Goal: Book appointment/travel/reservation

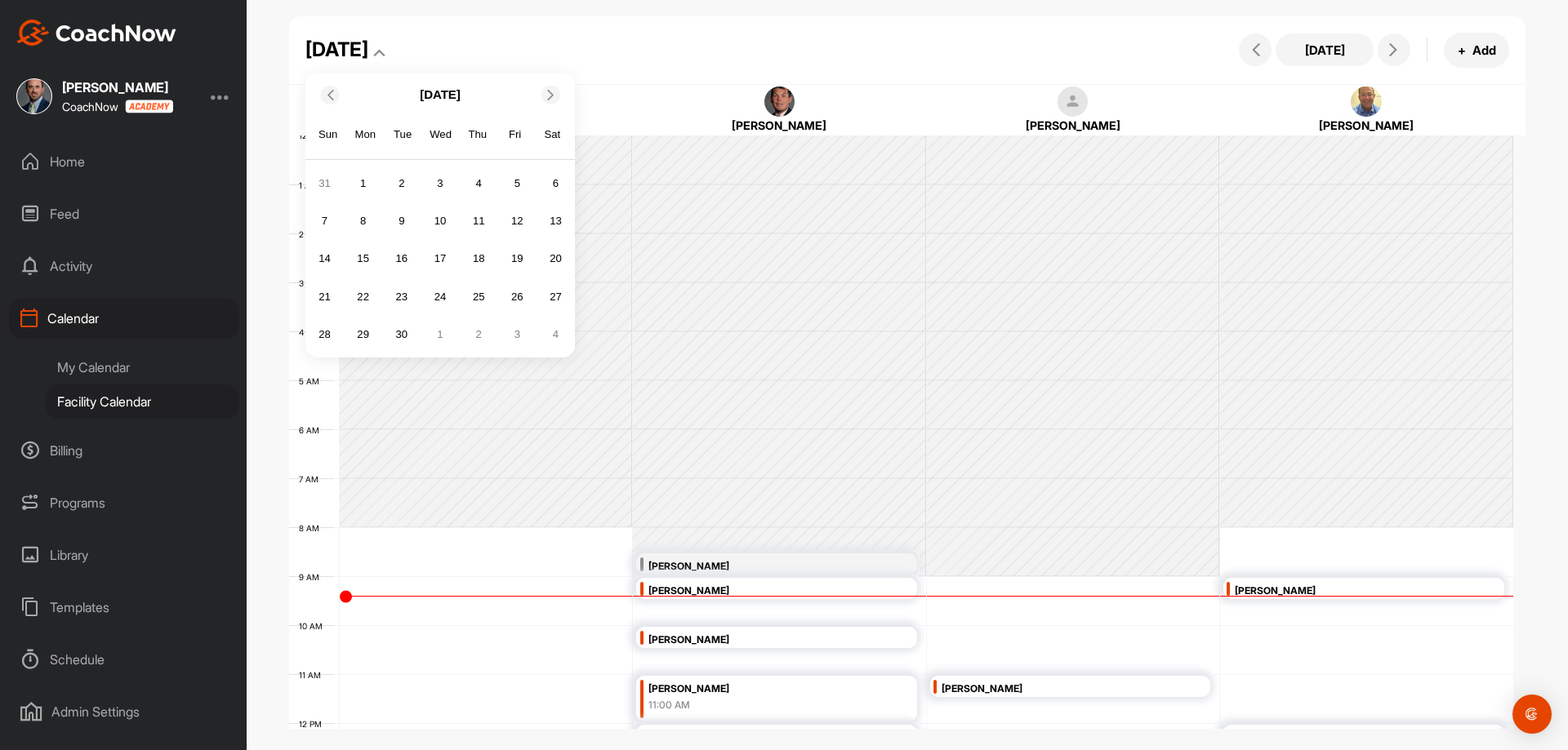
scroll to position [283, 0]
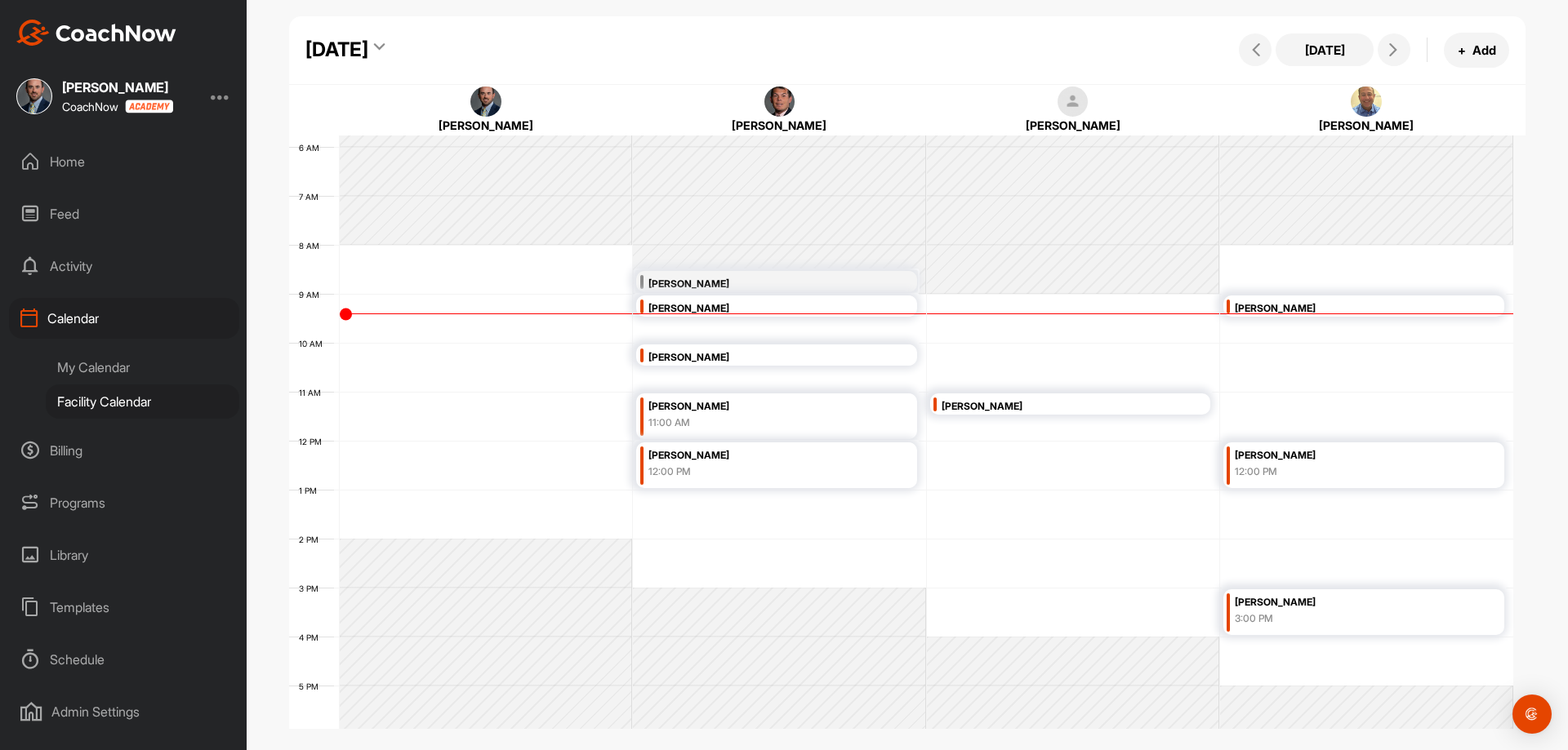
drag, startPoint x: 632, startPoint y: 52, endPoint x: 568, endPoint y: 35, distance: 66.2
click at [632, 52] on div "[DATE] [DATE] + Add" at bounding box center [908, 51] width 1238 height 69
click at [385, 50] on icon at bounding box center [379, 49] width 11 height 16
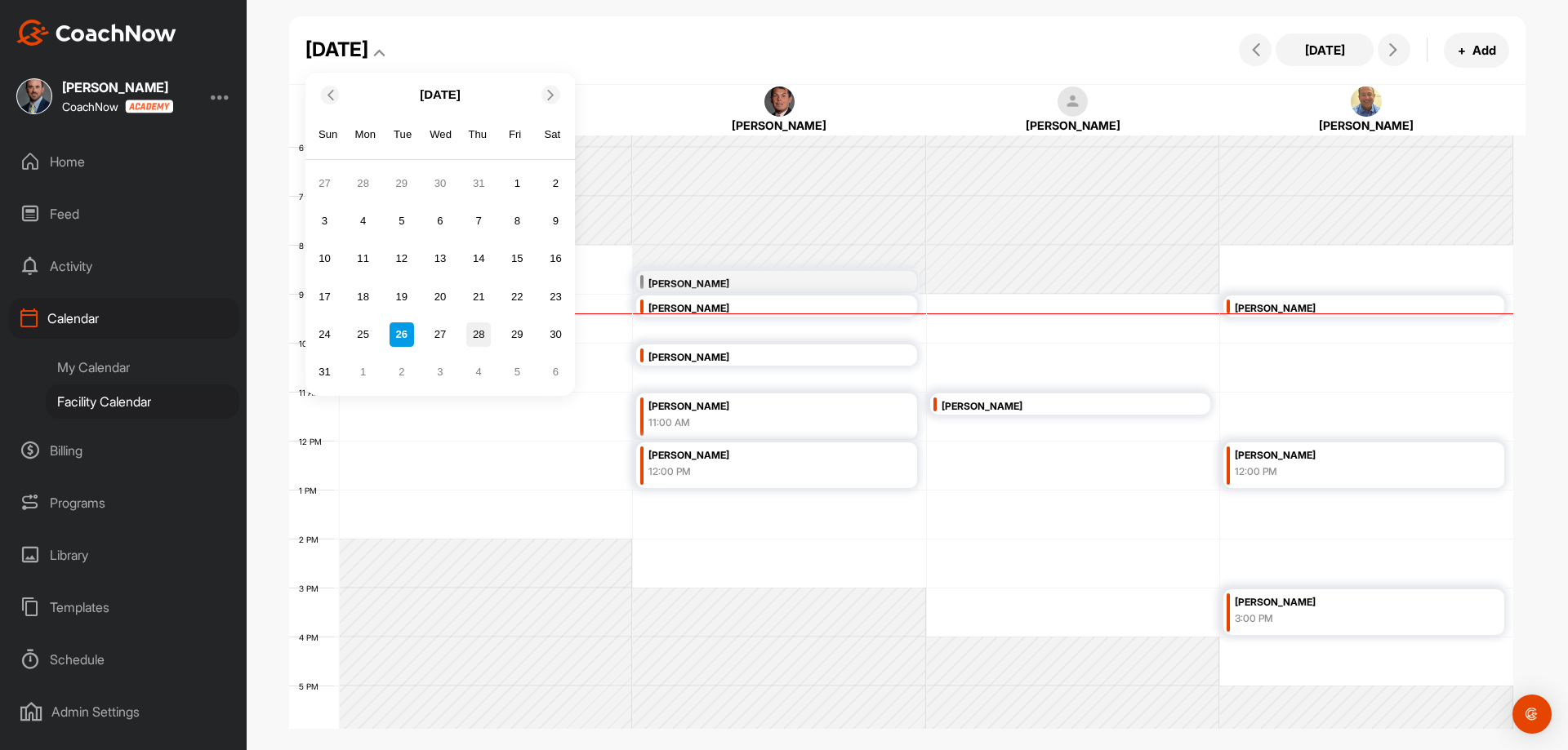
click at [482, 343] on div "28" at bounding box center [479, 335] width 25 height 25
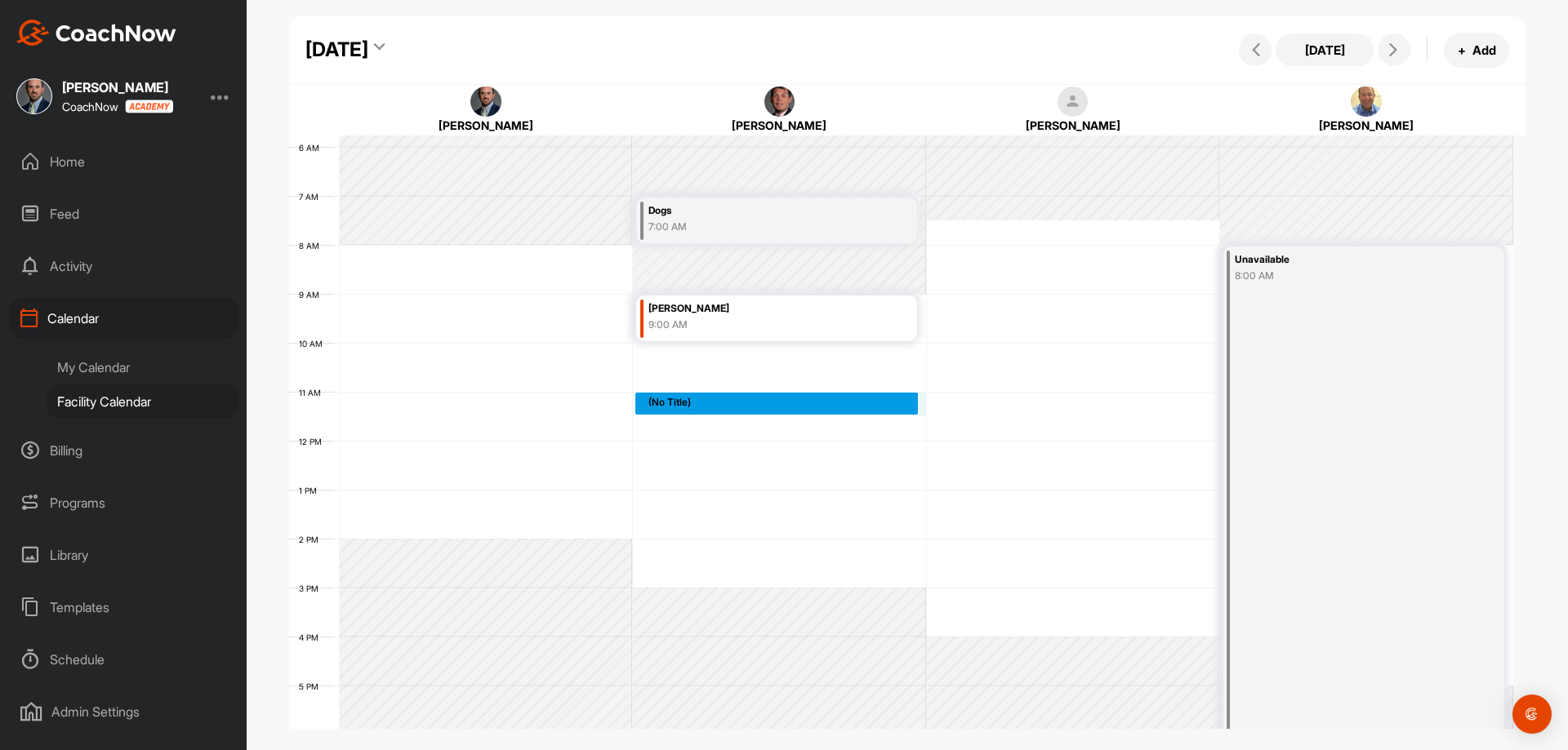
click at [760, 398] on div "12 AM 1 AM 2 AM 3 AM 4 AM 5 AM 6 AM 7 AM 8 AM 9 AM 10 AM 11 AM 12 PM 1 PM 2 PM …" at bounding box center [901, 441] width 1224 height 1176
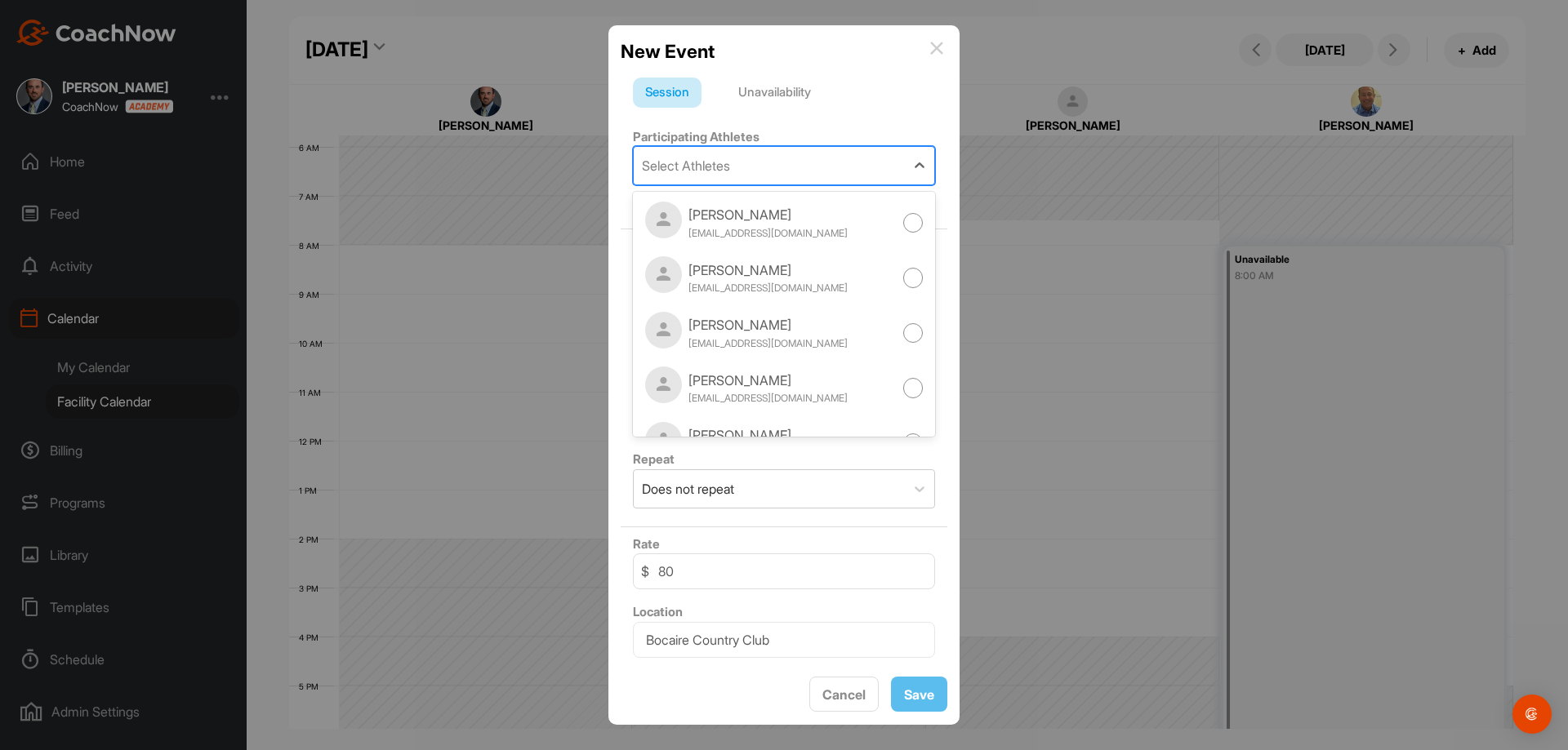
click at [817, 163] on div "Select Athletes" at bounding box center [770, 165] width 272 height 37
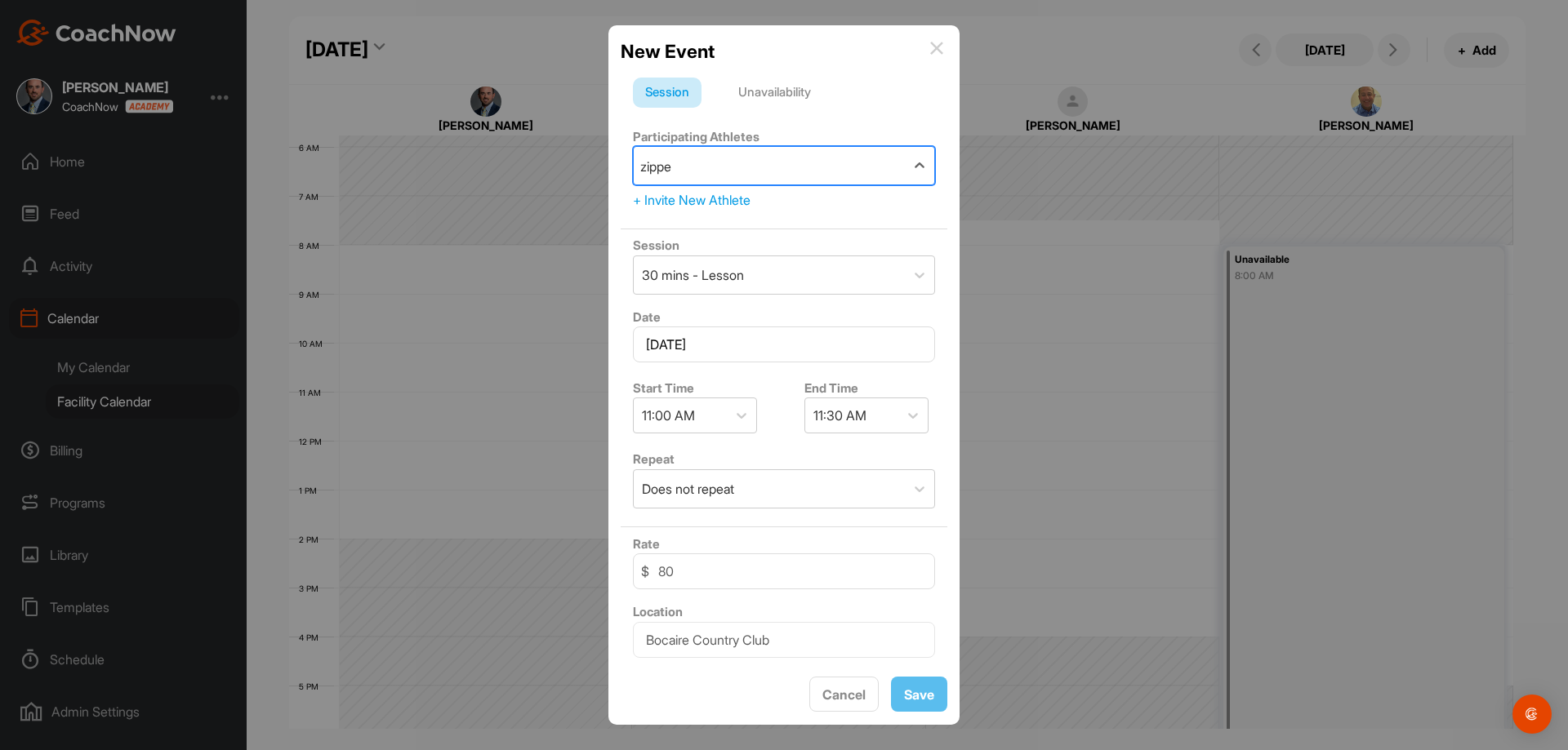
type input "zipper"
click at [776, 87] on div "Unavailability" at bounding box center [774, 93] width 97 height 31
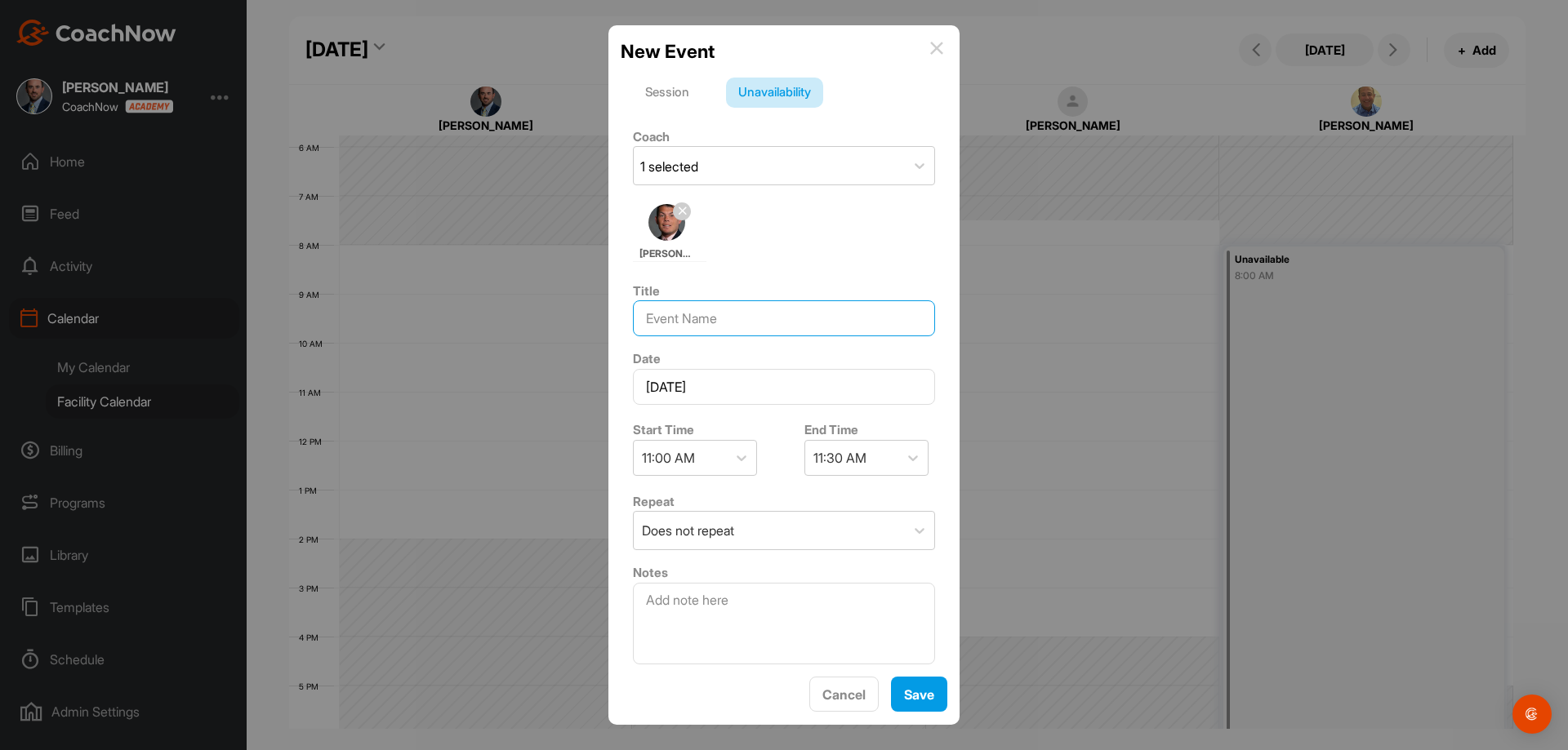
click at [794, 321] on input at bounding box center [784, 317] width 302 height 35
type input "[PERSON_NAME]"
click at [919, 696] on button "Save" at bounding box center [919, 694] width 57 height 35
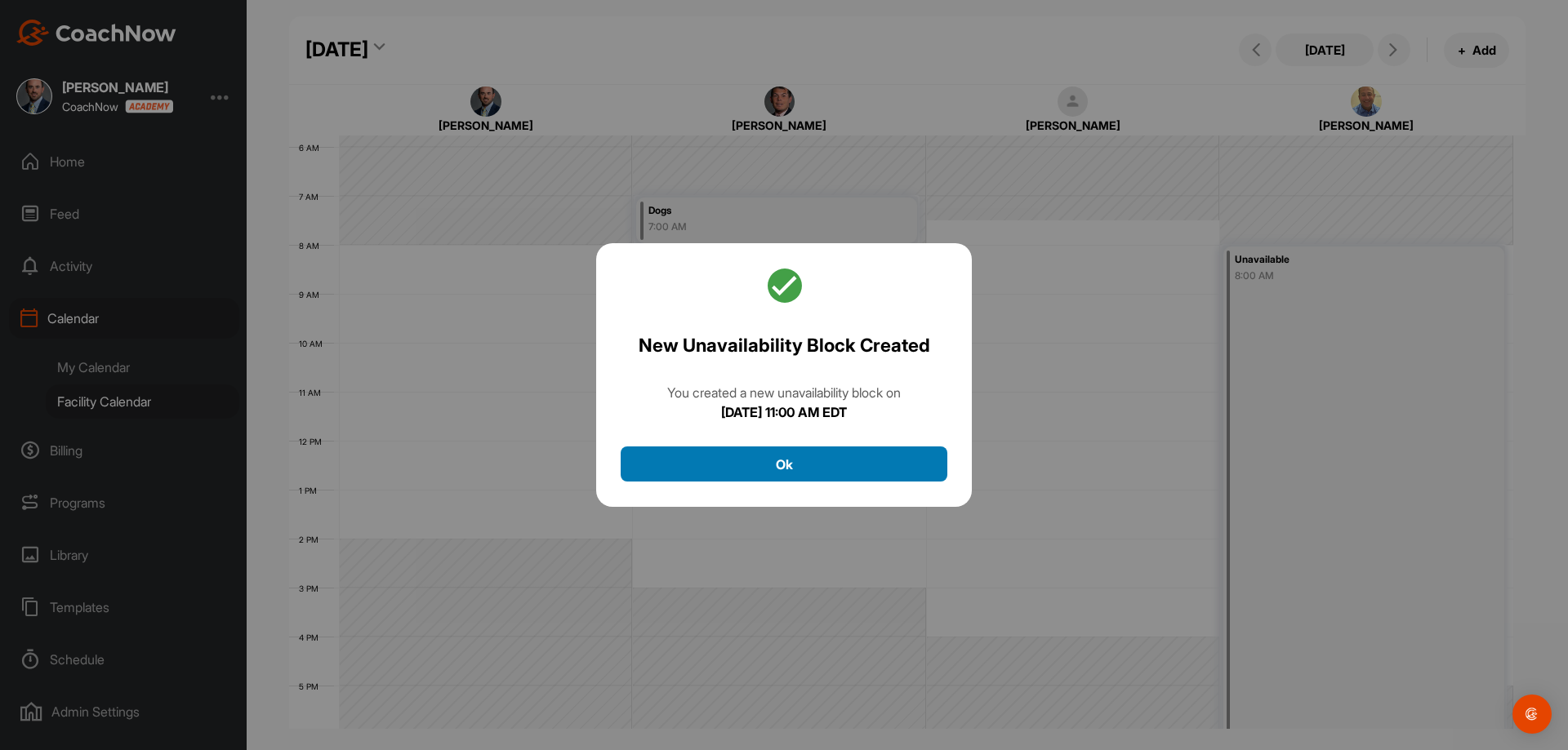
click at [873, 457] on button "Ok" at bounding box center [784, 464] width 326 height 35
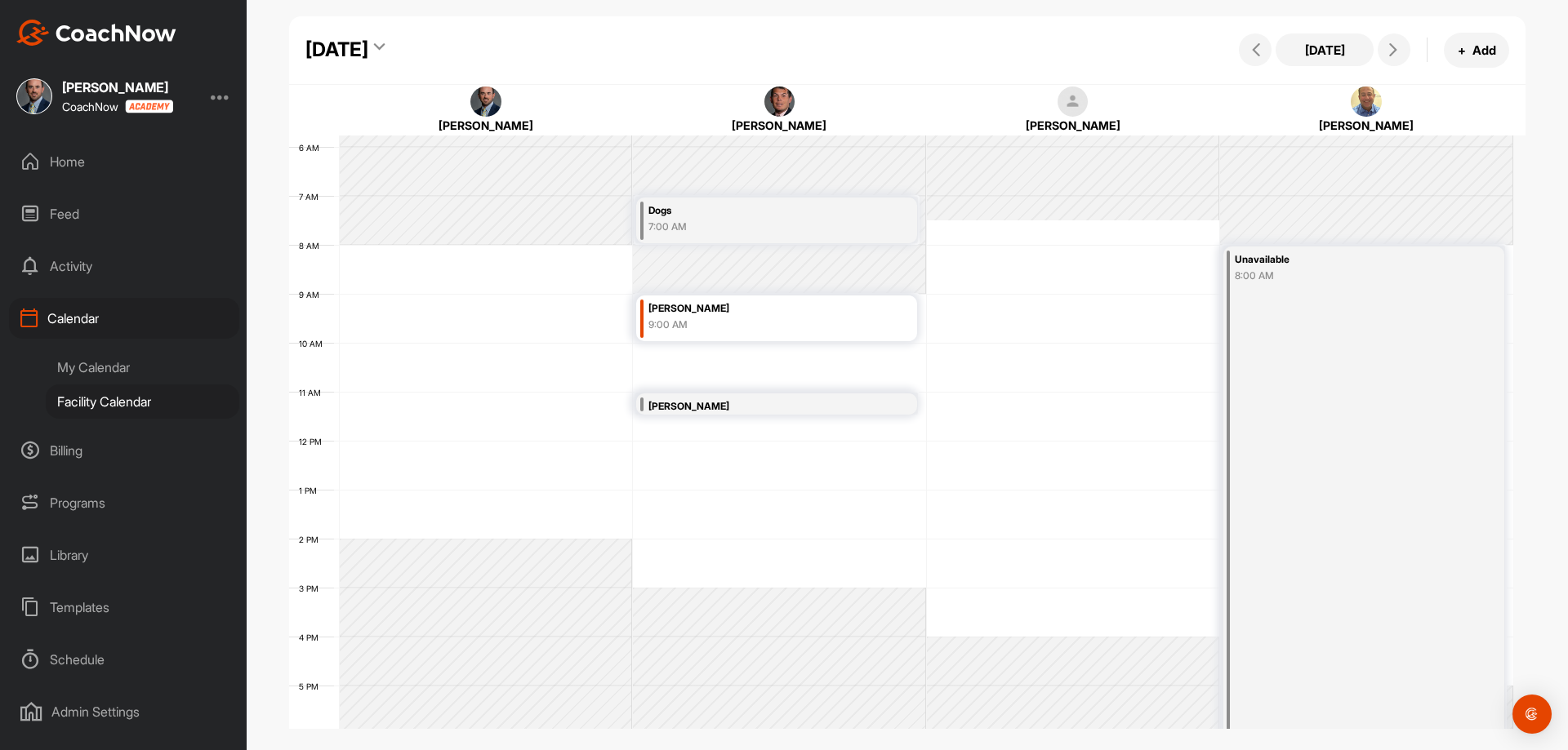
click at [805, 428] on div "12 AM 1 AM 2 AM 3 AM 4 AM 5 AM 6 AM 7 AM 8 AM 9 AM 10 AM 11 AM 12 PM 1 PM 2 PM …" at bounding box center [901, 441] width 1224 height 1176
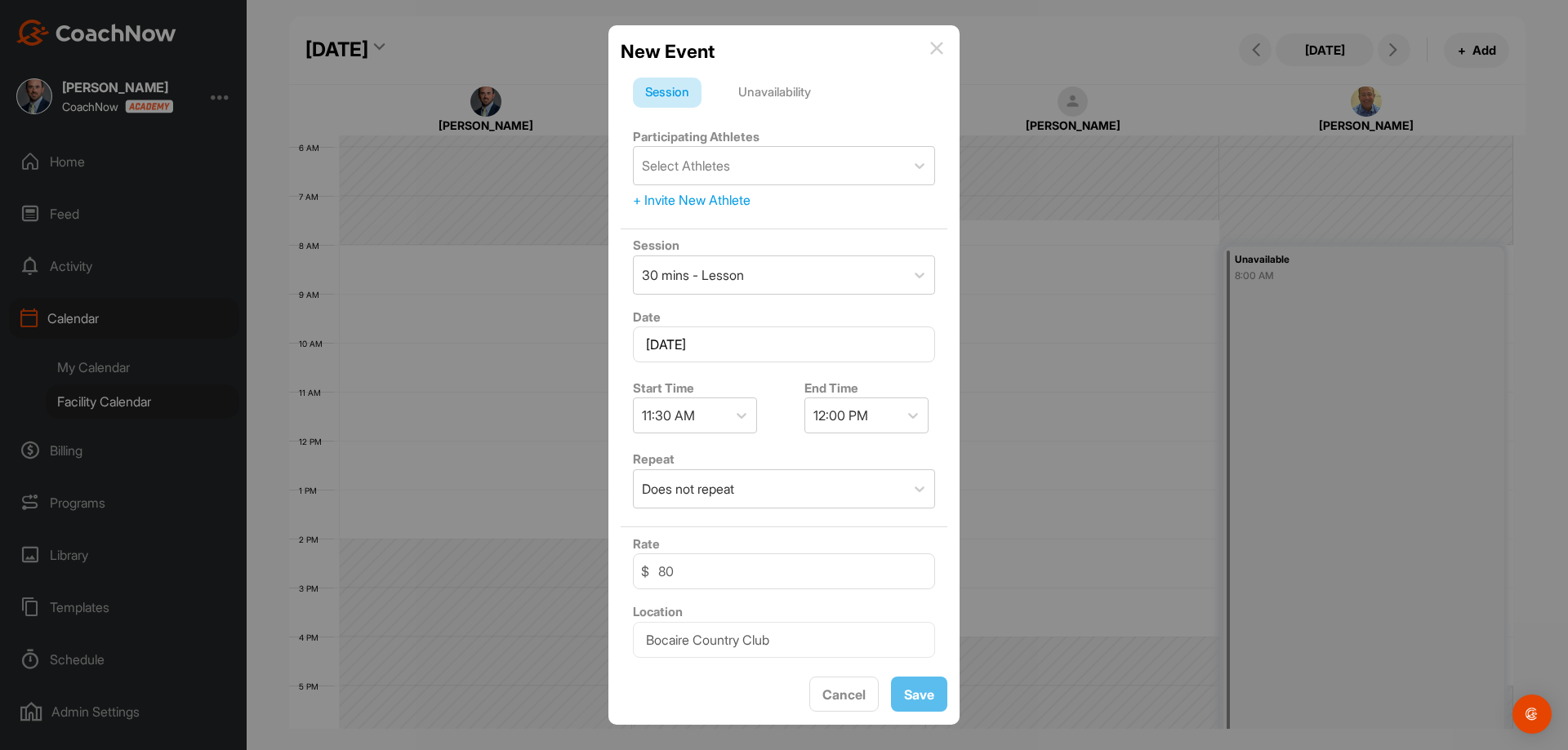
click at [793, 88] on div "Unavailability" at bounding box center [774, 93] width 97 height 31
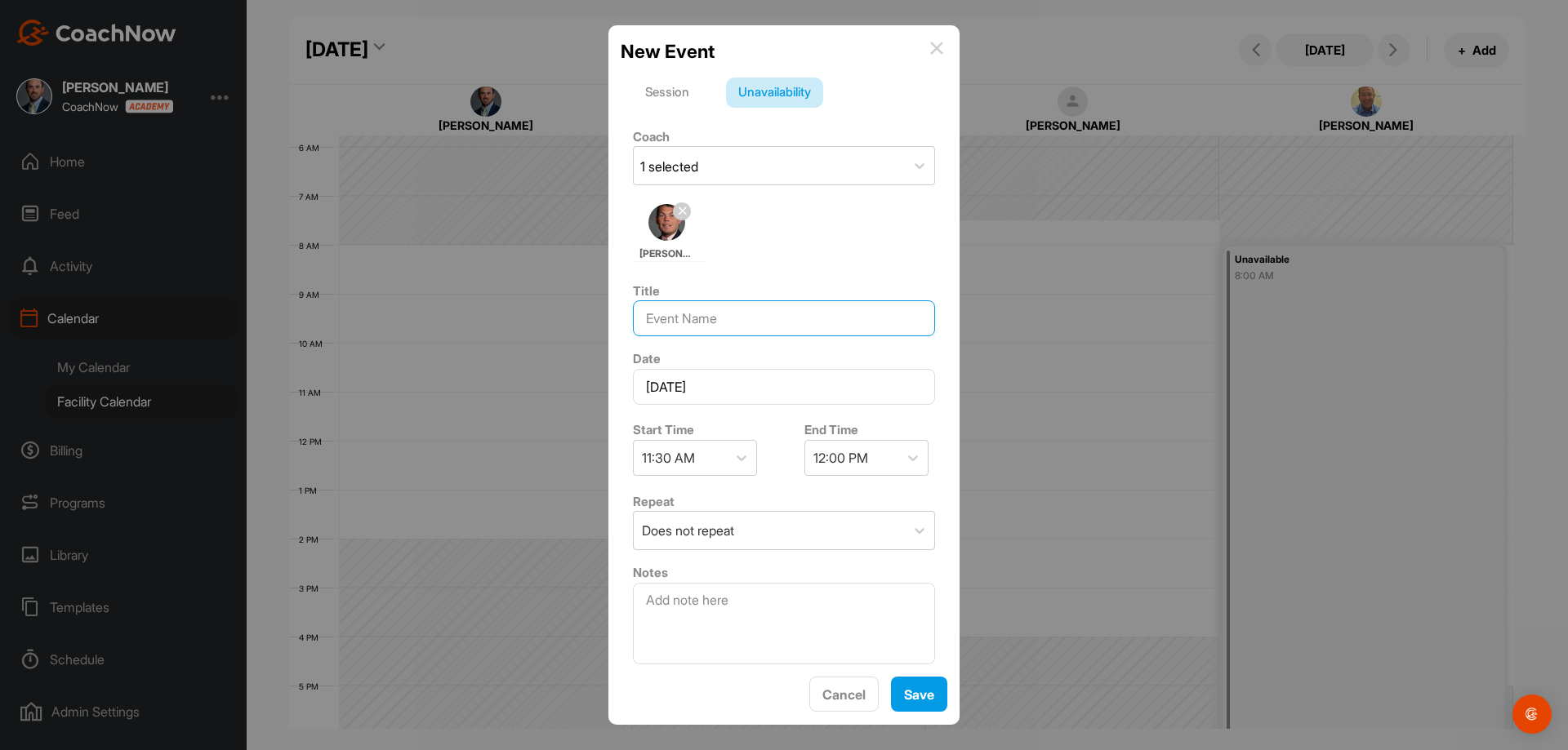
click at [770, 316] on input at bounding box center [784, 317] width 302 height 35
type input "[PERSON_NAME]"
click at [914, 694] on button "Save" at bounding box center [919, 694] width 57 height 35
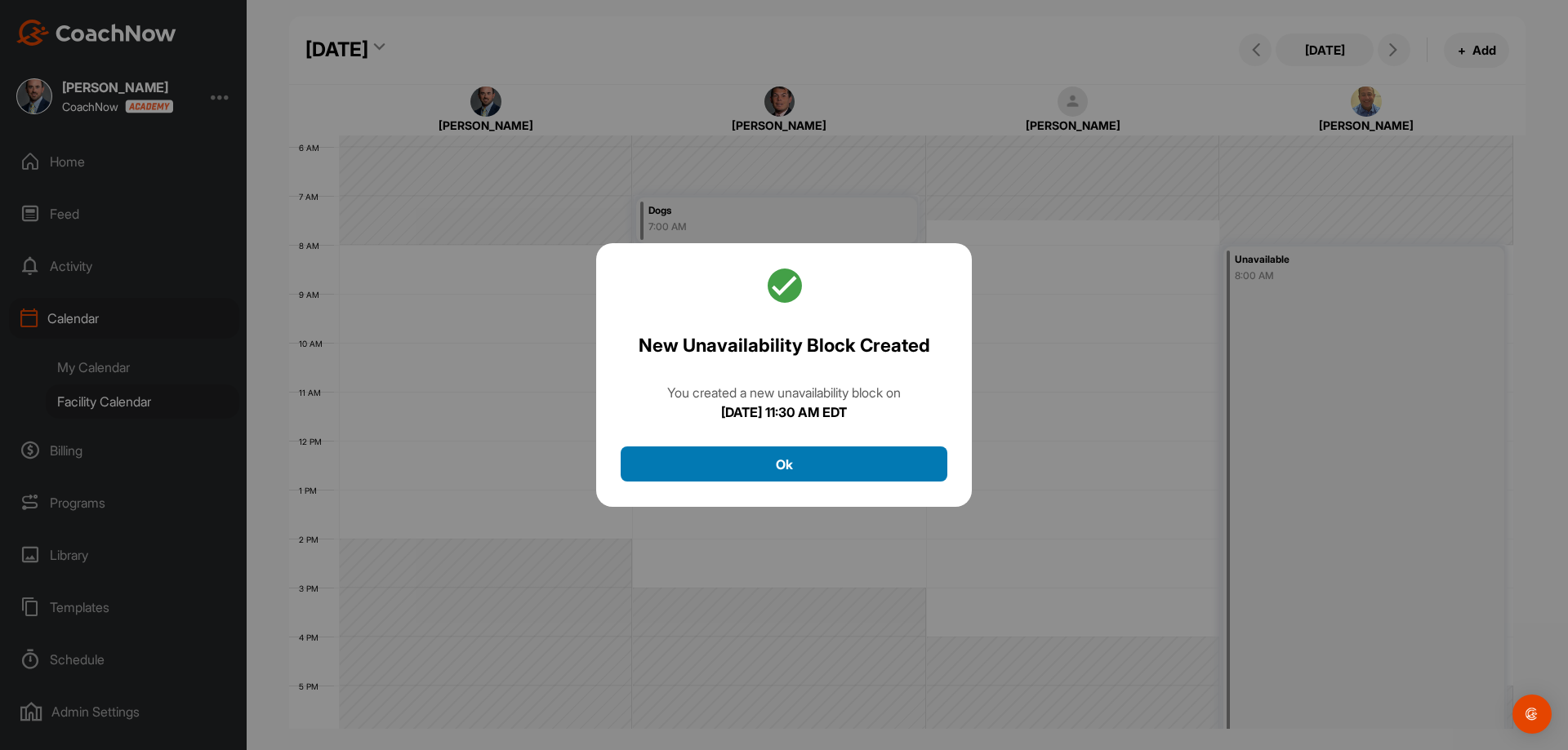
click at [905, 457] on button "Ok" at bounding box center [784, 464] width 326 height 35
